Goal: Transaction & Acquisition: Purchase product/service

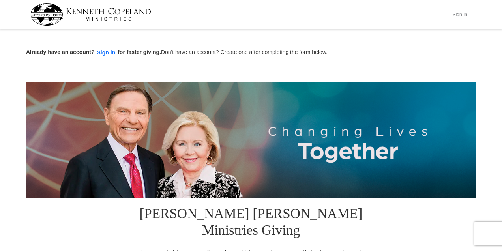
click at [466, 15] on button "Sign In" at bounding box center [460, 14] width 24 height 12
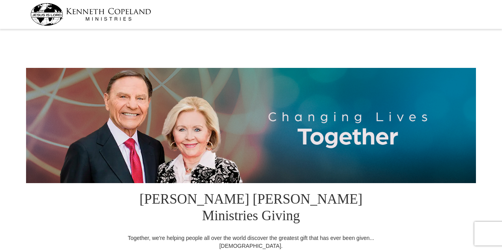
select select "LA"
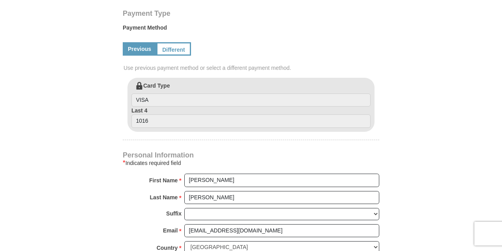
scroll to position [405, 0]
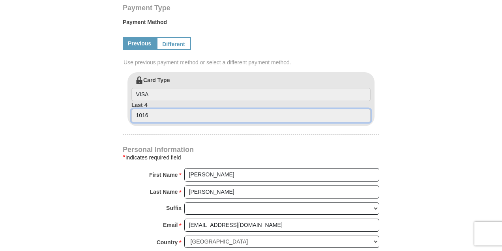
click at [168, 109] on input "1016" at bounding box center [250, 115] width 239 height 13
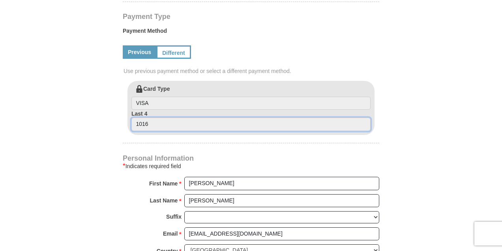
scroll to position [394, 0]
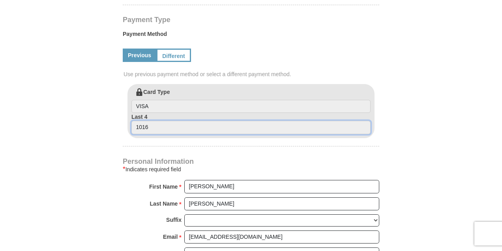
click at [187, 121] on input "1016" at bounding box center [250, 127] width 239 height 13
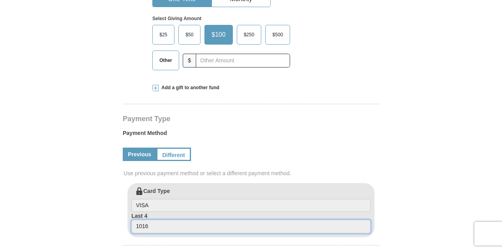
scroll to position [294, 0]
click at [174, 148] on link "Different" at bounding box center [172, 154] width 33 height 13
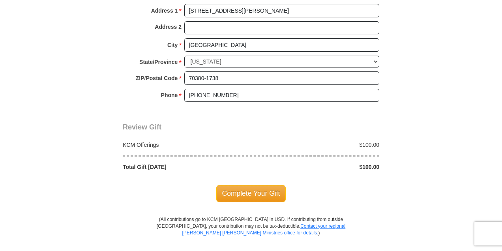
scroll to position [733, 0]
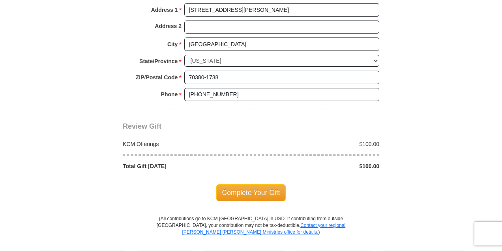
click at [374, 140] on div "$100.00" at bounding box center [317, 144] width 133 height 8
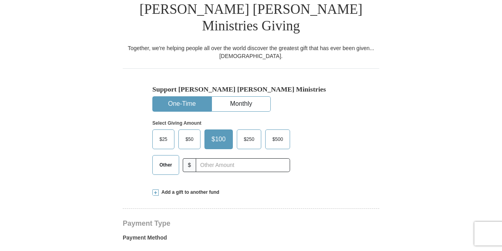
scroll to position [196, 0]
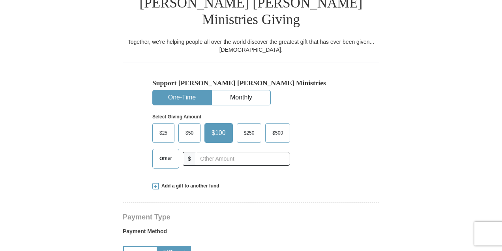
click at [171, 153] on span "Other" at bounding box center [166, 159] width 21 height 12
click at [0, 0] on input "Other" at bounding box center [0, 0] width 0 height 0
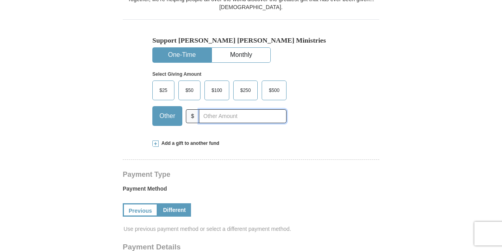
scroll to position [240, 0]
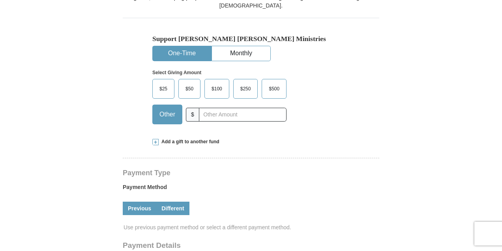
click at [137, 202] on link "Previous" at bounding box center [140, 208] width 34 height 13
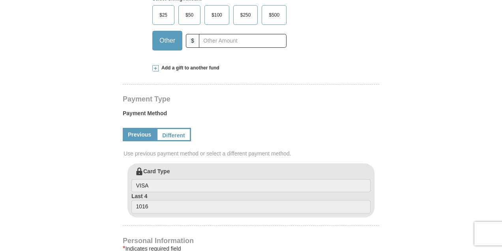
scroll to position [317, 0]
